Goal: Task Accomplishment & Management: Manage account settings

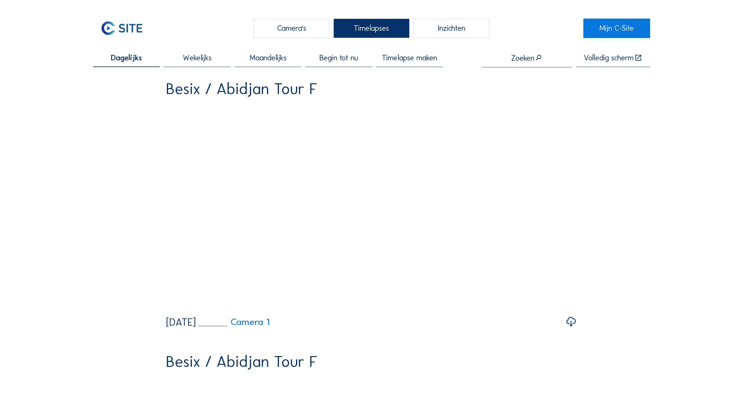
click at [335, 60] on span "Begin tot nu" at bounding box center [339, 58] width 39 height 8
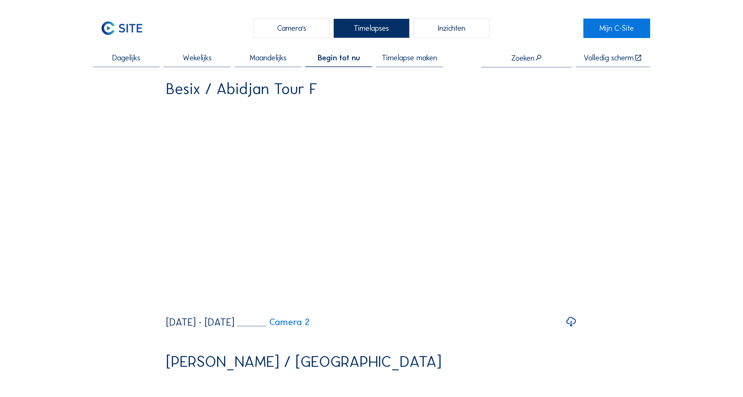
click at [263, 61] on span "Maandelijks" at bounding box center [268, 58] width 37 height 8
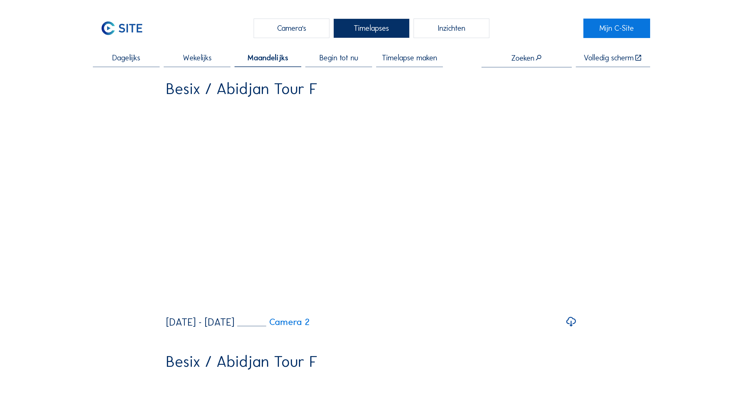
click at [198, 60] on span "Wekelijks" at bounding box center [197, 58] width 29 height 8
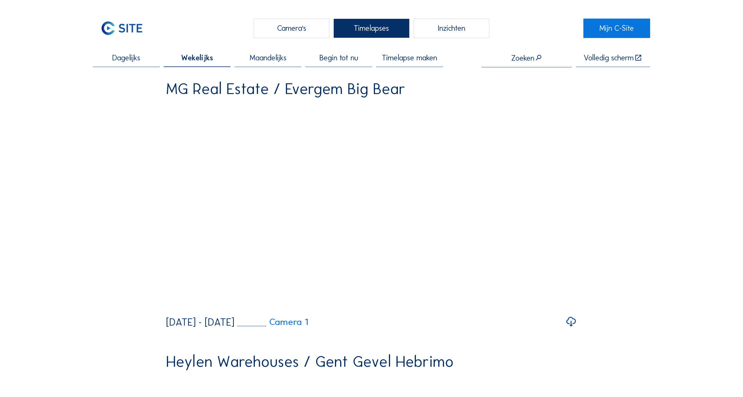
click at [122, 59] on span "Dagelijks" at bounding box center [126, 58] width 28 height 8
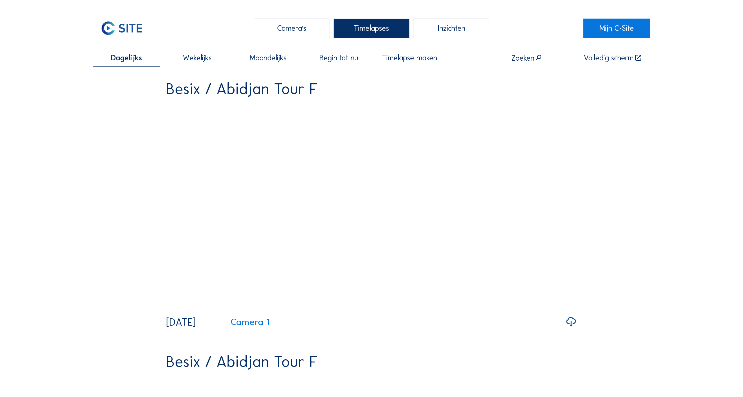
click at [191, 59] on span "Wekelijks" at bounding box center [197, 58] width 29 height 8
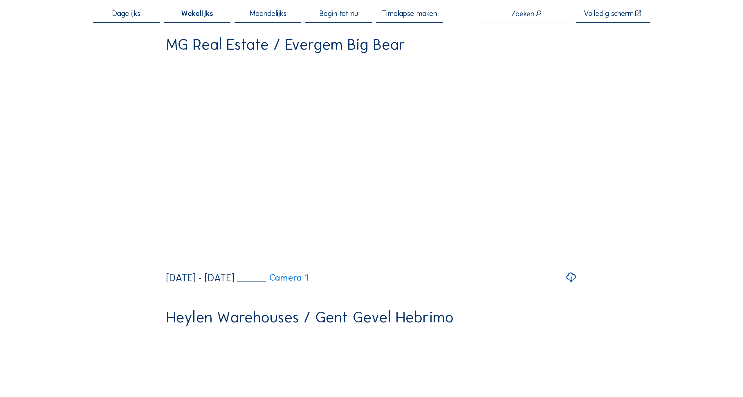
scroll to position [80, 0]
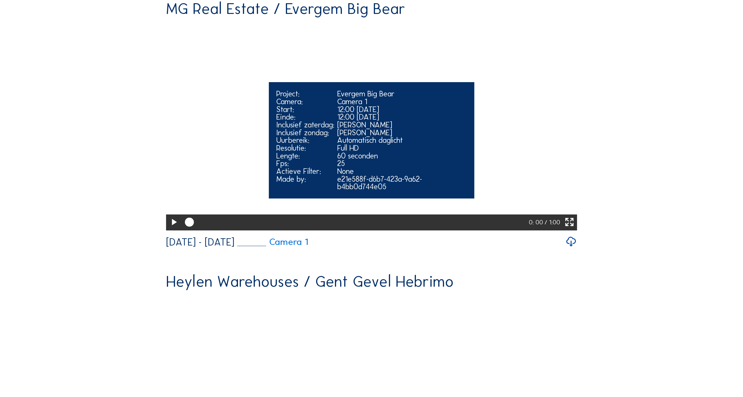
drag, startPoint x: 276, startPoint y: 135, endPoint x: 405, endPoint y: 145, distance: 128.6
click at [405, 145] on div "Project: Evergem Big Bear Camera: Camera 1 Start: 12:00 [DATE] Einde: 12:00 [DA…" at bounding box center [371, 140] width 205 height 116
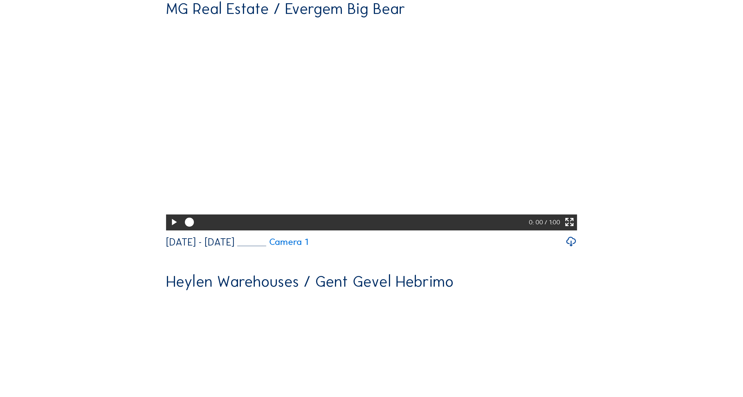
scroll to position [0, 0]
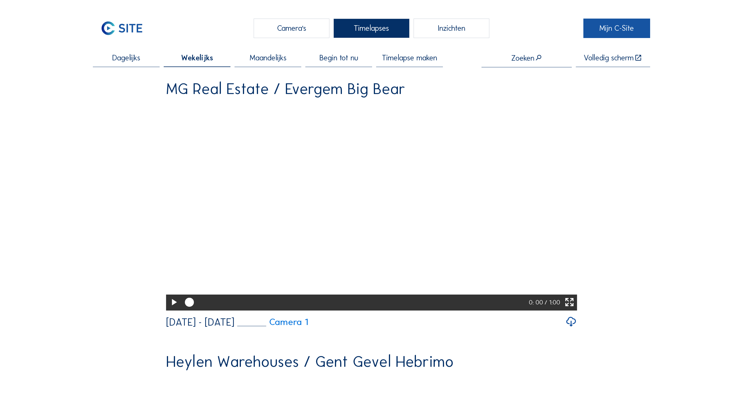
click at [609, 25] on link "Mijn C-Site" at bounding box center [616, 28] width 67 height 19
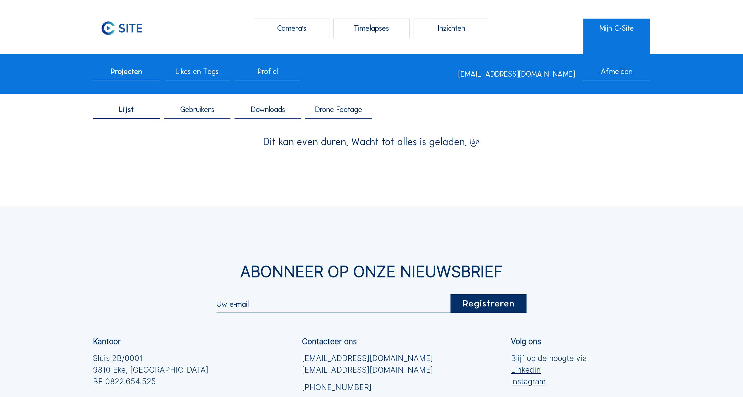
click at [198, 113] on span "Gebruikers" at bounding box center [197, 110] width 34 height 8
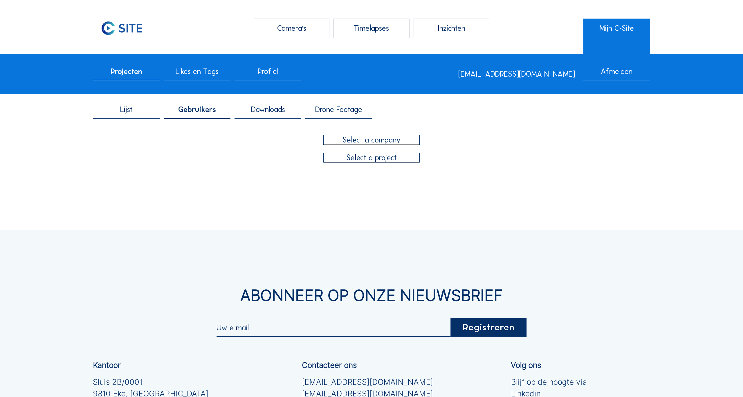
click at [371, 140] on div at bounding box center [372, 139] width 96 height 9
click at [347, 163] on div "Pfizer" at bounding box center [371, 162] width 93 height 6
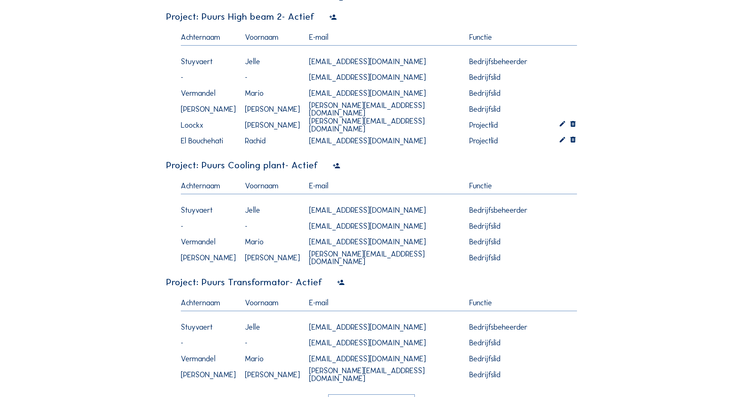
scroll to position [521, 0]
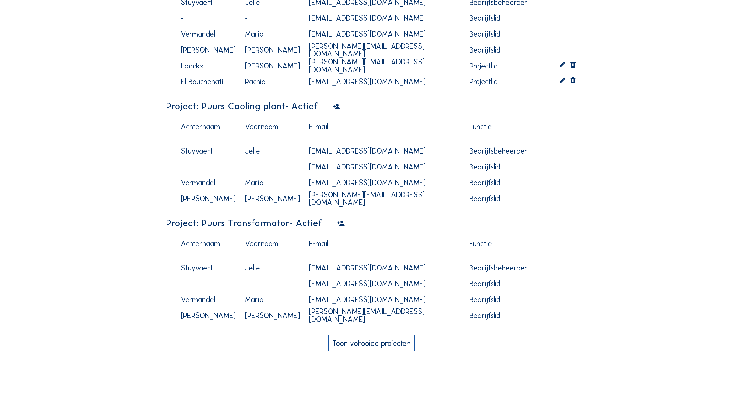
click at [329, 107] on div "Project: Puurs Cooling plant - Actief" at bounding box center [371, 106] width 411 height 9
click at [333, 104] on icon at bounding box center [337, 106] width 8 height 9
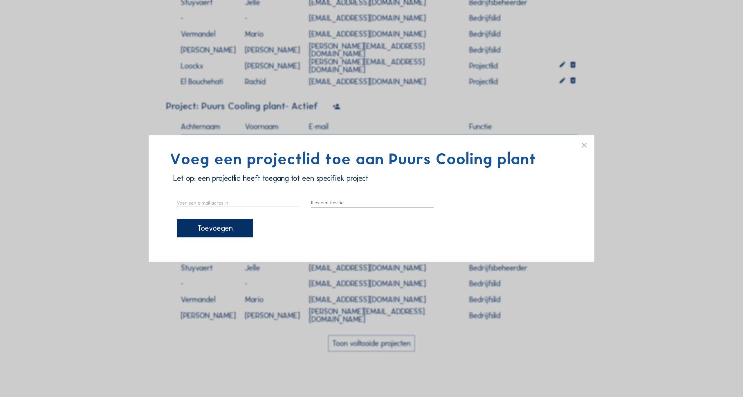
click at [233, 202] on input "text" at bounding box center [238, 203] width 123 height 8
paste input "t"
type input "t"
paste input "[EMAIL_ADDRESS][DOMAIN_NAME]"
type input "[EMAIL_ADDRESS][DOMAIN_NAME]"
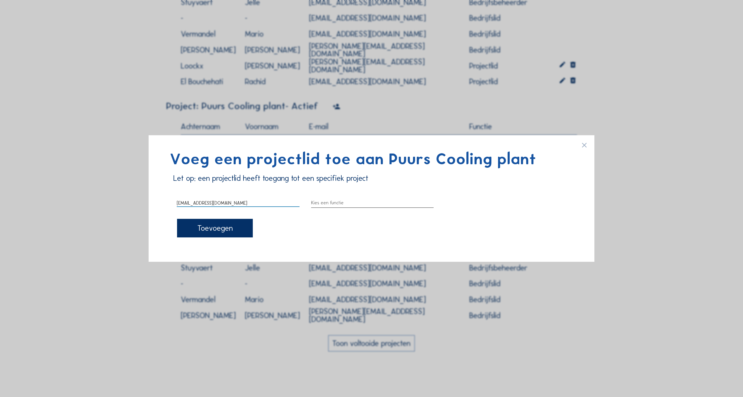
click at [351, 202] on div at bounding box center [372, 202] width 123 height 9
click at [343, 221] on div "Projectlid" at bounding box center [372, 222] width 113 height 6
click at [217, 228] on div "Toevoegen" at bounding box center [215, 228] width 76 height 19
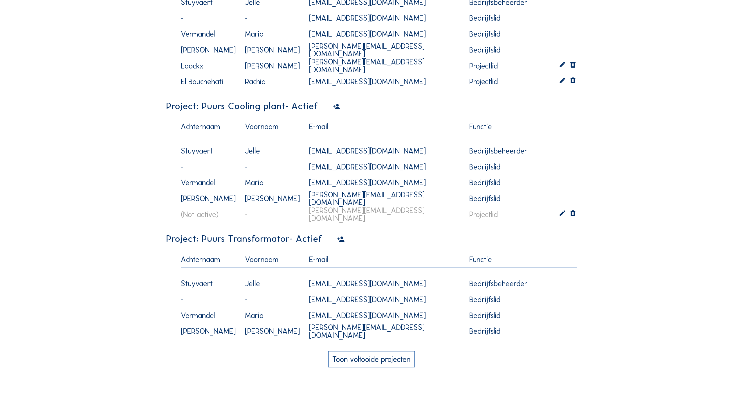
click at [338, 238] on icon at bounding box center [341, 239] width 8 height 9
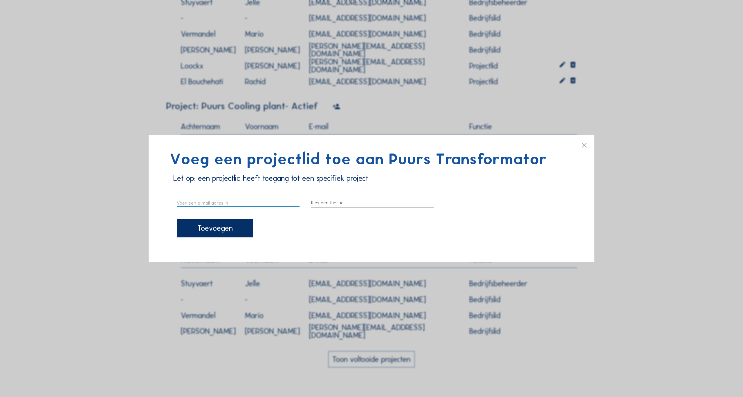
paste input "t"
type input "t"
paste input "[EMAIL_ADDRESS][DOMAIN_NAME]"
type input "[EMAIL_ADDRESS][DOMAIN_NAME]"
click at [350, 202] on div at bounding box center [372, 202] width 123 height 9
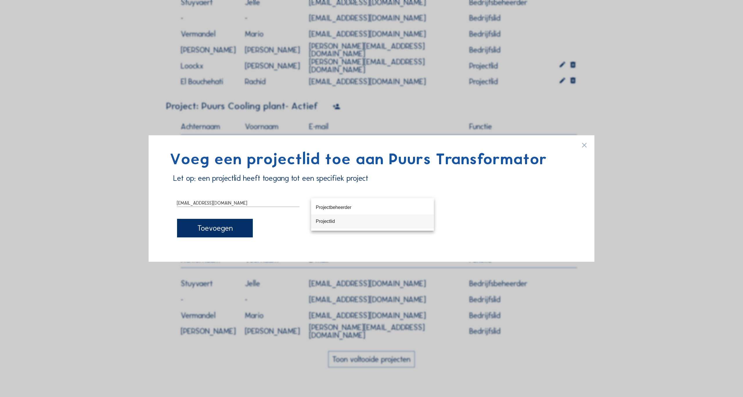
click at [339, 221] on div "Projectlid" at bounding box center [372, 222] width 113 height 6
click at [220, 231] on div "Toevoegen" at bounding box center [215, 228] width 76 height 19
